Goal: Transaction & Acquisition: Purchase product/service

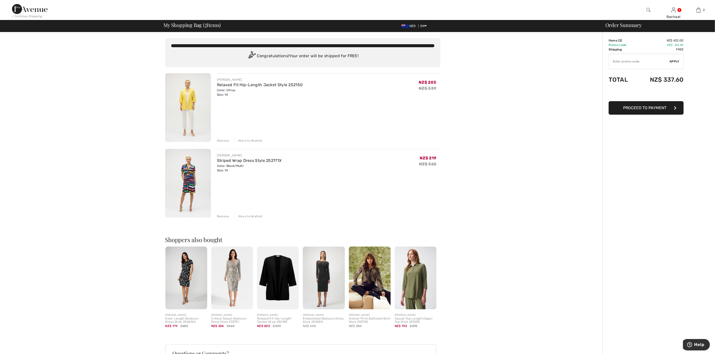
click at [196, 183] on img at bounding box center [188, 183] width 46 height 69
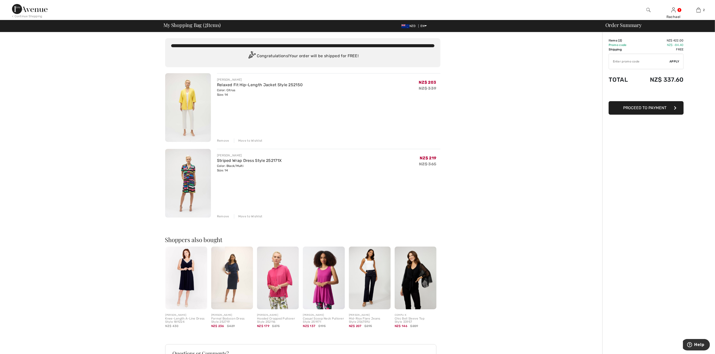
click at [219, 216] on div "Remove" at bounding box center [223, 216] width 12 height 5
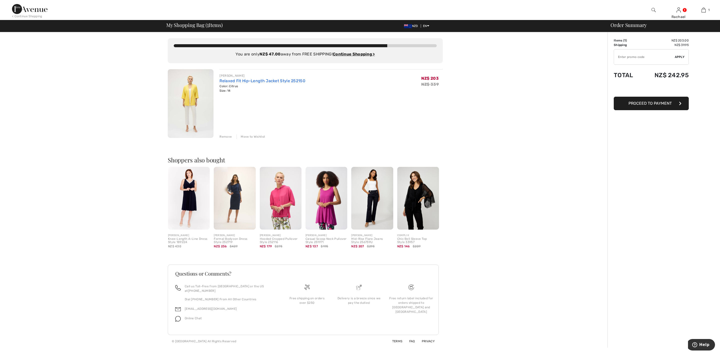
click at [240, 79] on link "Relaxed Fit Hip-Length Jacket Style 252150" at bounding box center [263, 81] width 86 height 5
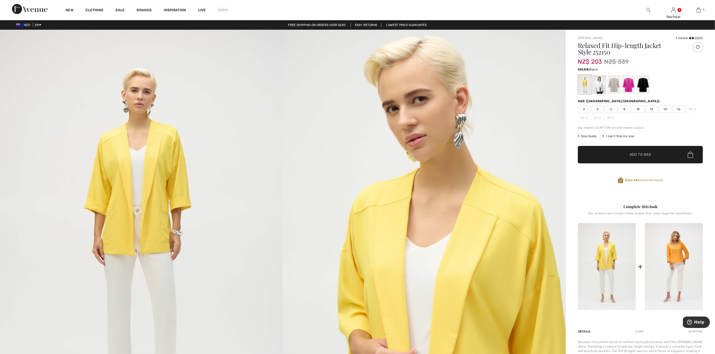
click at [647, 86] on div at bounding box center [642, 84] width 13 height 19
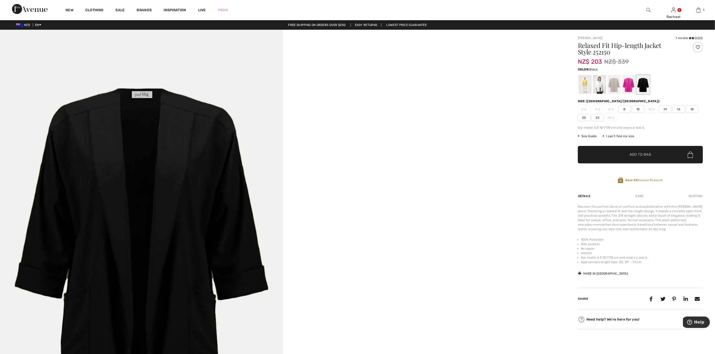
click at [662, 111] on span "14" at bounding box center [665, 110] width 13 height 8
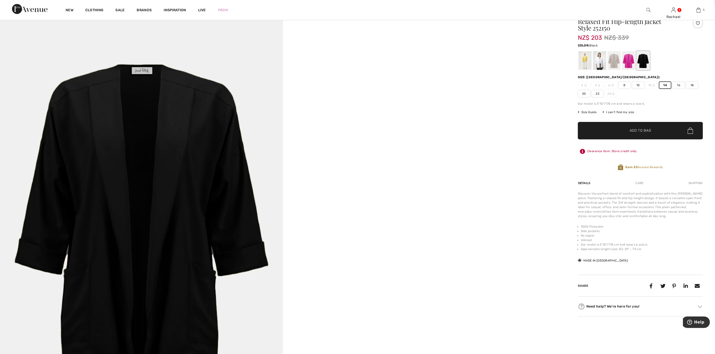
scroll to position [38, 0]
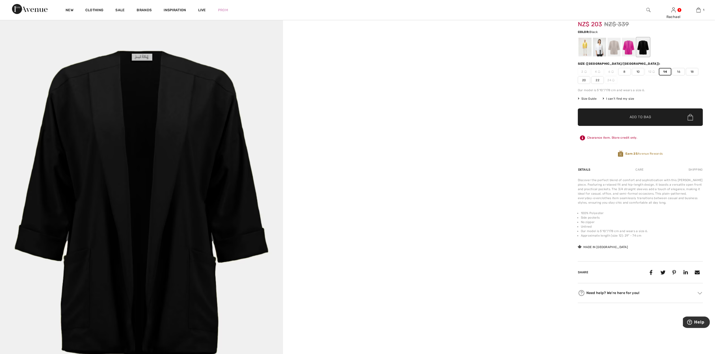
click at [648, 116] on span "Add to Bag" at bounding box center [640, 117] width 22 height 5
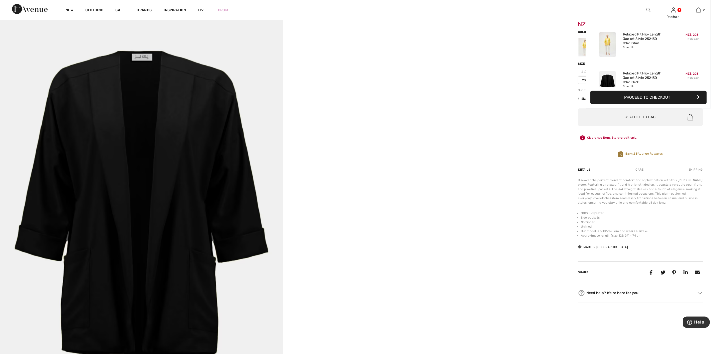
scroll to position [16, 0]
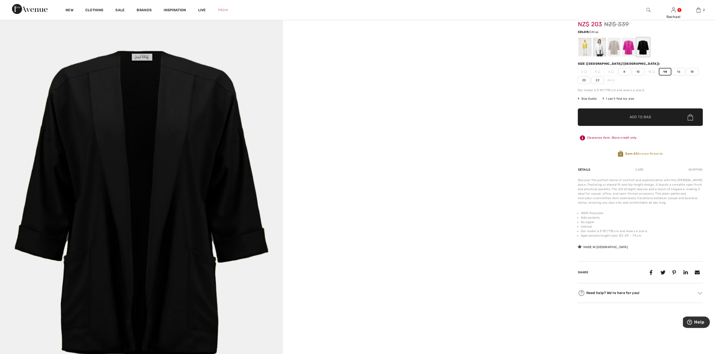
click at [588, 48] on div at bounding box center [584, 47] width 13 height 19
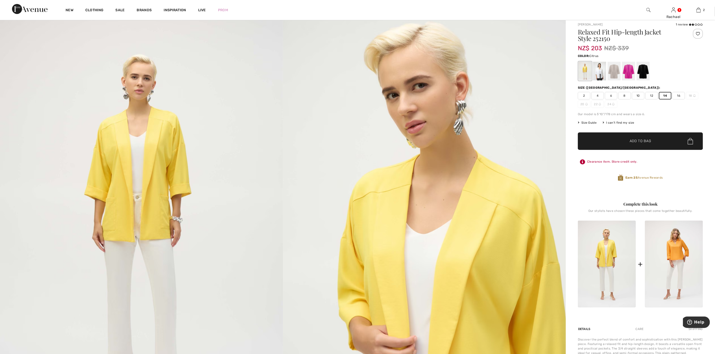
scroll to position [0, 0]
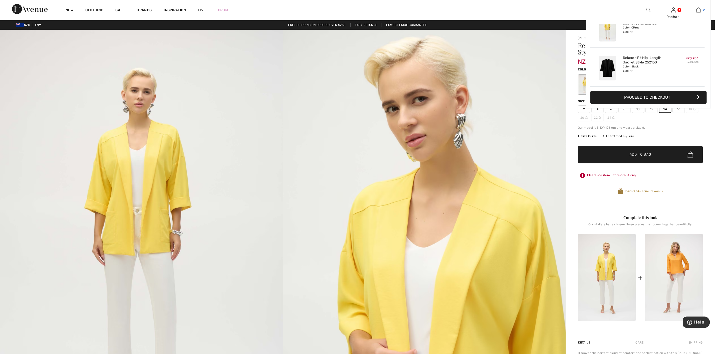
click at [696, 10] on img at bounding box center [698, 10] width 4 height 6
